Goal: Communication & Community: Answer question/provide support

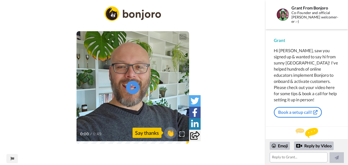
click at [134, 86] on icon at bounding box center [133, 88] width 14 height 14
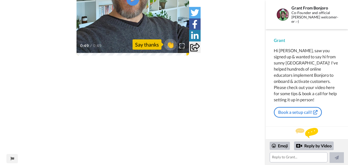
scroll to position [96, 0]
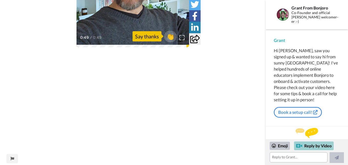
click at [323, 144] on div "Reply by Video" at bounding box center [314, 146] width 40 height 9
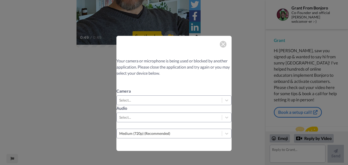
click at [221, 46] on img at bounding box center [223, 44] width 4 height 4
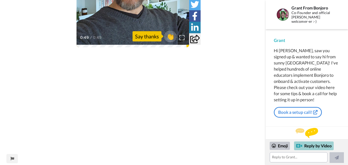
click at [319, 146] on div "Reply by Video" at bounding box center [314, 146] width 40 height 9
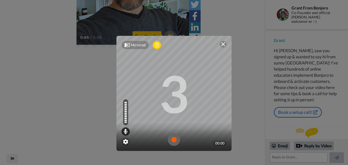
click at [175, 141] on img at bounding box center [174, 140] width 12 height 12
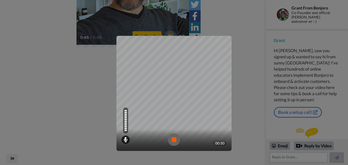
click at [173, 139] on img at bounding box center [174, 140] width 12 height 12
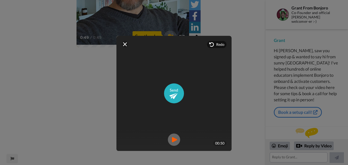
click at [173, 142] on img at bounding box center [174, 140] width 12 height 12
click at [174, 94] on img at bounding box center [174, 93] width 20 height 20
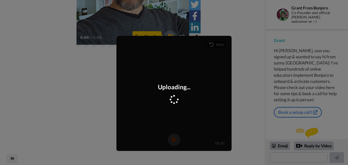
scroll to position [44, 0]
click at [257, 53] on div "Mirrored Redo 3 00:50 Video Sent" at bounding box center [174, 82] width 348 height 165
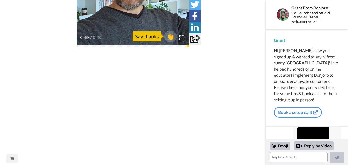
scroll to position [0, 0]
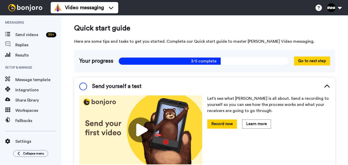
scroll to position [16, 0]
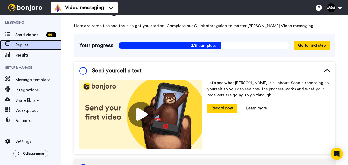
click at [23, 44] on span "Replies" at bounding box center [38, 45] width 46 height 6
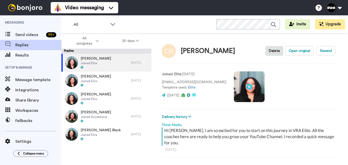
scroll to position [18, 0]
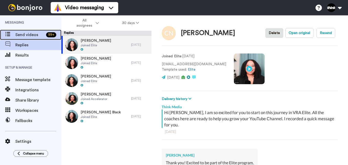
click at [33, 34] on span "Send videos" at bounding box center [29, 35] width 29 height 6
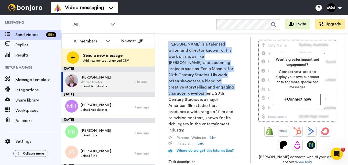
scroll to position [77, 0]
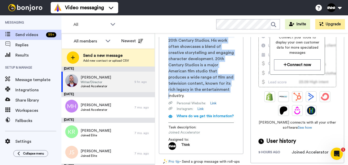
drag, startPoint x: 169, startPoint y: 62, endPoint x: 219, endPoint y: 96, distance: 59.9
click at [219, 96] on span "Shawn Simmons is a talented writer and director known for his work on shows lik…" at bounding box center [201, 53] width 66 height 92
drag, startPoint x: 219, startPoint y: 96, endPoint x: 229, endPoint y: 113, distance: 19.7
click at [229, 113] on div "Shawn Simmons is a talented writer and director known for his work on shows lik…" at bounding box center [201, 63] width 66 height 112
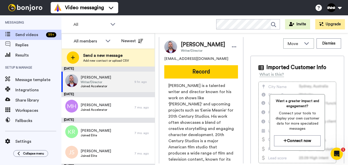
scroll to position [0, 0]
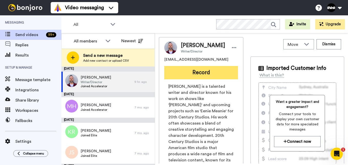
click at [208, 75] on button "Record" at bounding box center [201, 72] width 74 height 13
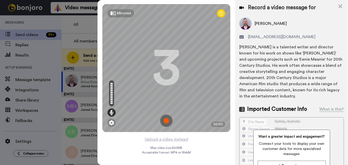
click at [164, 121] on img at bounding box center [166, 121] width 12 height 12
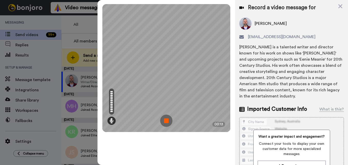
click at [164, 121] on img at bounding box center [166, 121] width 12 height 12
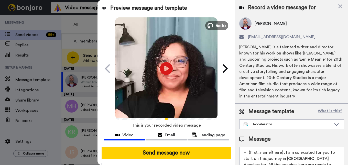
click at [208, 24] on icon at bounding box center [211, 26] width 6 height 6
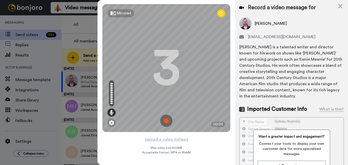
click at [166, 122] on img at bounding box center [166, 121] width 12 height 12
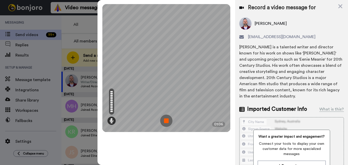
click at [166, 120] on img at bounding box center [166, 121] width 12 height 12
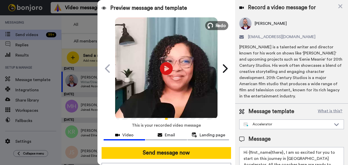
click at [219, 24] on span "Redo" at bounding box center [220, 25] width 11 height 7
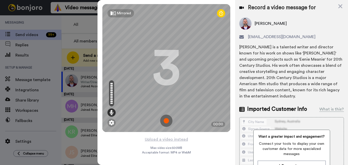
click at [170, 121] on img at bounding box center [166, 121] width 12 height 12
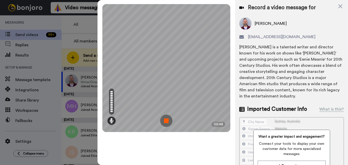
click at [170, 121] on img at bounding box center [166, 121] width 12 height 12
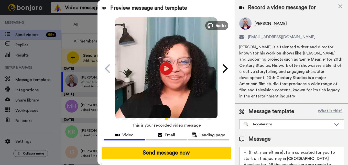
click at [215, 27] on span "Redo" at bounding box center [220, 25] width 11 height 7
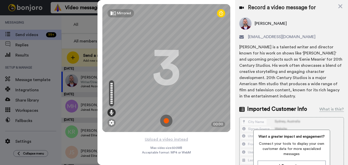
click at [166, 119] on img at bounding box center [166, 121] width 12 height 12
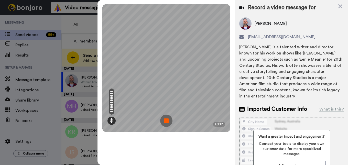
click at [166, 121] on img at bounding box center [166, 121] width 12 height 12
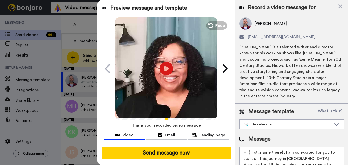
click at [167, 68] on icon at bounding box center [167, 69] width 14 height 14
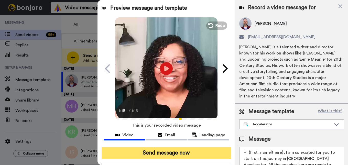
click at [183, 154] on button "Send message now" at bounding box center [167, 153] width 130 height 12
